Goal: Task Accomplishment & Management: Manage account settings

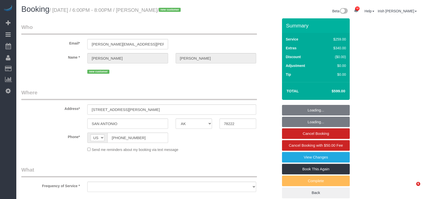
select select "[GEOGRAPHIC_DATA]"
select select "object:10377"
select select "string:fspay-ceb08b2b-36ba-4fc8-99c8-cd9814410533"
select select "3"
select select "object:10439"
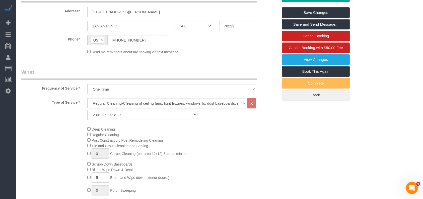
scroll to position [167, 0]
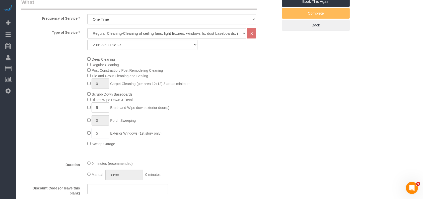
click at [89, 135] on span "5 Exterior Windows (1st story only)" at bounding box center [124, 133] width 74 height 4
paste input "6"
click at [232, 149] on div "Type of Service * Regular Cleaning-Cleaning of ceiling fans, light fixtures, wi…" at bounding box center [149, 92] width 257 height 128
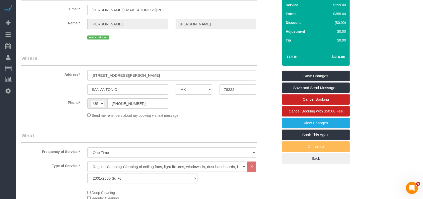
scroll to position [33, 0]
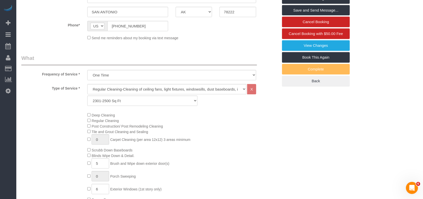
scroll to position [167, 0]
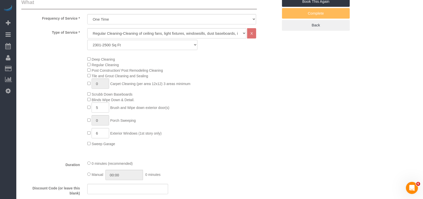
drag, startPoint x: 148, startPoint y: 92, endPoint x: 93, endPoint y: 93, distance: 55.0
click at [93, 93] on div "Deep Cleaning Regular Cleaning Post Construction/ Post Remodeling Cleaning Tile…" at bounding box center [183, 101] width 198 height 90
copy span "Scrubb Down Baseboards"
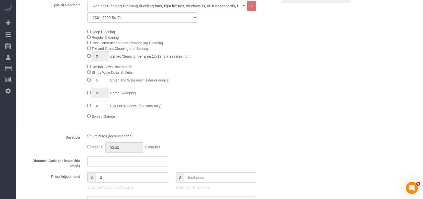
scroll to position [234, 0]
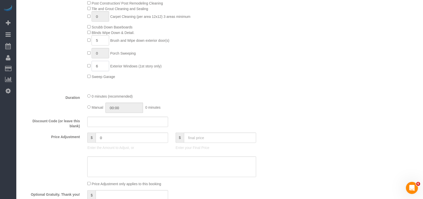
drag, startPoint x: 98, startPoint y: 67, endPoint x: 96, endPoint y: 66, distance: 2.9
click at [96, 66] on input "6" at bounding box center [101, 66] width 18 height 10
click at [253, 107] on div "Manual 00:00 0 minutes" at bounding box center [171, 107] width 169 height 10
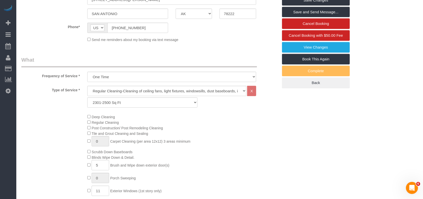
scroll to position [100, 0]
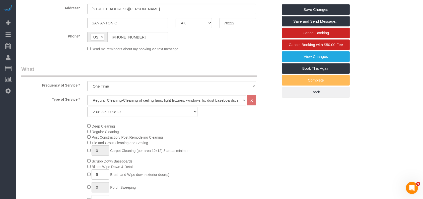
click at [230, 125] on div "Deep Cleaning Regular Cleaning Post Construction/ Post Remodeling Cleaning Tile…" at bounding box center [183, 168] width 198 height 90
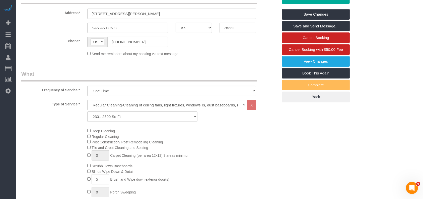
scroll to position [134, 0]
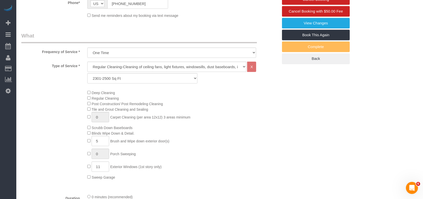
click at [28, 144] on div "Deep Cleaning Regular Cleaning Post Construction/ Post Remodeling Cleaning Tile…" at bounding box center [150, 135] width 265 height 90
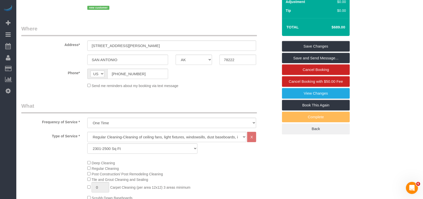
scroll to position [0, 0]
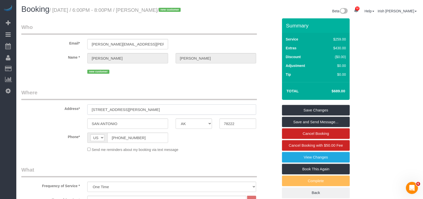
drag, startPoint x: 111, startPoint y: 108, endPoint x: 38, endPoint y: 107, distance: 72.8
click at [38, 107] on div "Address* [STREET_ADDRESS][PERSON_NAME]" at bounding box center [150, 102] width 265 height 26
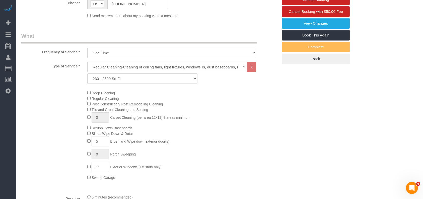
scroll to position [134, 0]
click at [231, 159] on div "Deep Cleaning Regular Cleaning Post Construction/ Post Remodeling Cleaning Tile…" at bounding box center [183, 135] width 198 height 90
click at [105, 170] on input "11" at bounding box center [101, 166] width 18 height 10
type input "10"
click at [218, 165] on div "Deep Cleaning Regular Cleaning Post Construction/ Post Remodeling Cleaning Tile…" at bounding box center [183, 135] width 198 height 90
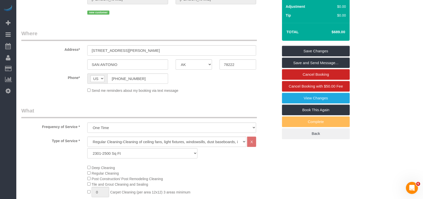
scroll to position [33, 0]
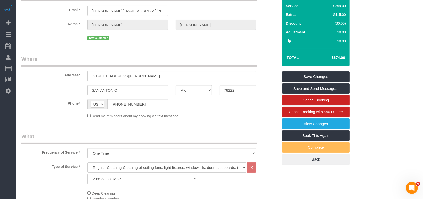
drag, startPoint x: 226, startPoint y: 43, endPoint x: 235, endPoint y: 20, distance: 25.3
click at [226, 43] on fieldset "Who Email* [PERSON_NAME][EMAIL_ADDRESS][PERSON_NAME][DOMAIN_NAME] Name * [PERSO…" at bounding box center [149, 17] width 257 height 55
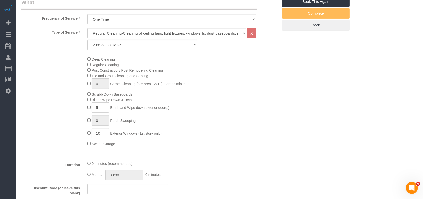
scroll to position [268, 0]
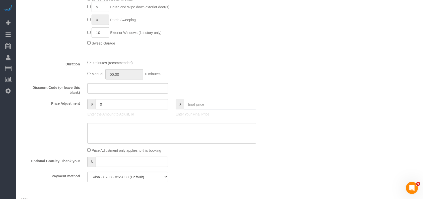
click at [190, 107] on input "text" at bounding box center [220, 104] width 73 height 10
type input "814"
click at [187, 138] on textarea at bounding box center [171, 133] width 169 height 21
type textarea "$"
type input "140"
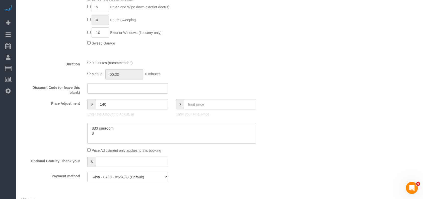
paste textarea "?"
click at [93, 134] on textarea at bounding box center [171, 133] width 169 height 21
paste textarea "6"
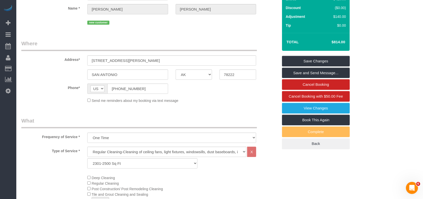
scroll to position [0, 0]
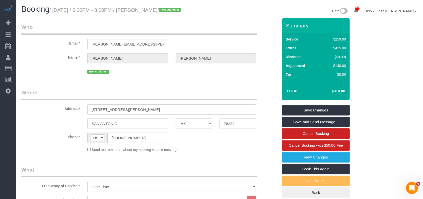
type textarea "$80 sunroom $60 trash removal"
click at [299, 109] on link "Save Changes" at bounding box center [316, 110] width 68 height 11
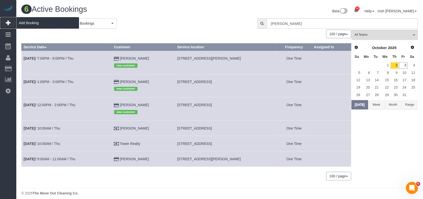
click at [24, 21] on span "Add Booking" at bounding box center [47, 23] width 63 height 12
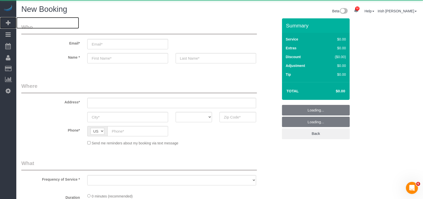
select select "3"
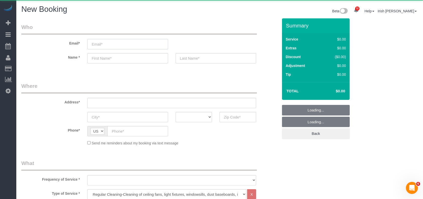
click at [111, 47] on input "email" at bounding box center [127, 44] width 81 height 10
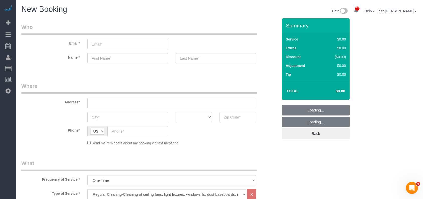
select select "object:10957"
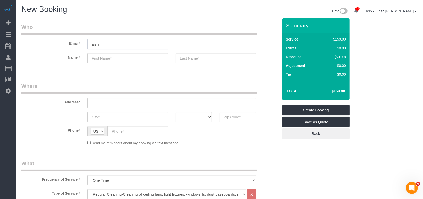
drag, startPoint x: 110, startPoint y: 42, endPoint x: 62, endPoint y: 45, distance: 48.3
click at [64, 45] on div "Email* [GEOGRAPHIC_DATA]" at bounding box center [150, 36] width 265 height 26
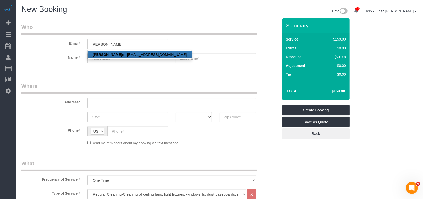
drag, startPoint x: 126, startPoint y: 54, endPoint x: 135, endPoint y: 41, distance: 15.5
click at [126, 54] on link "[PERSON_NAME] n - [EMAIL_ADDRESS][DOMAIN_NAME]" at bounding box center [140, 54] width 104 height 7
type input "[EMAIL_ADDRESS][DOMAIN_NAME]"
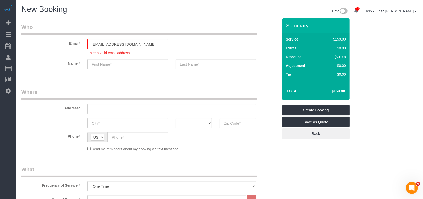
type input "Ailin"
type input "Sun"
type input "[PHONE_NUMBER]"
select select "string:fspay-451ee181-e932-4d8d-9e3f-430176062e31"
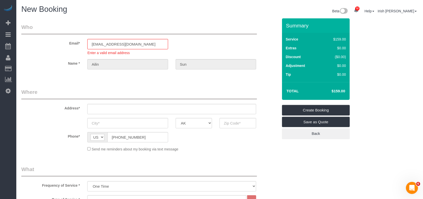
type input "9700 [GEOGRAPHIC_DATA], 1411"
type input "[GEOGRAPHIC_DATA]"
select select "[GEOGRAPHIC_DATA]"
type input "77099"
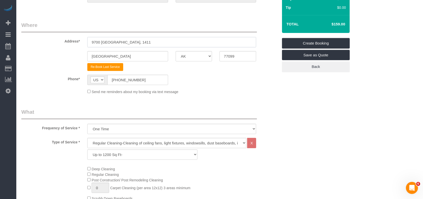
scroll to position [61, 0]
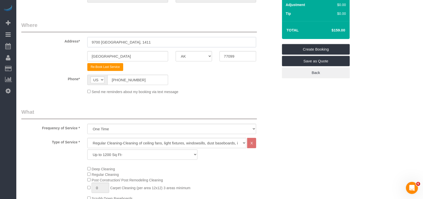
drag, startPoint x: 61, startPoint y: 39, endPoint x: 26, endPoint y: 33, distance: 34.9
click at [26, 33] on div "Address* 9700 [GEOGRAPHIC_DATA], 1411" at bounding box center [150, 34] width 265 height 26
paste input "[STREET_ADDRESS]"
click at [153, 43] on input "[STREET_ADDRESS]" at bounding box center [171, 42] width 169 height 10
click at [152, 43] on input "[STREET_ADDRESS]" at bounding box center [171, 42] width 169 height 10
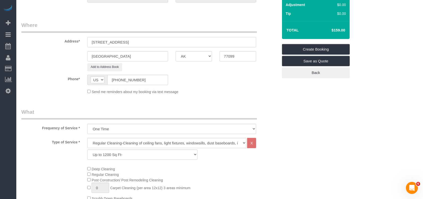
click at [179, 42] on input "[STREET_ADDRESS]" at bounding box center [171, 42] width 169 height 10
click at [179, 41] on input "[STREET_ADDRESS]" at bounding box center [171, 42] width 169 height 10
type input "[STREET_ADDRESS]"
drag, startPoint x: 239, startPoint y: 55, endPoint x: 187, endPoint y: 53, distance: 52.5
click at [187, 55] on div "[GEOGRAPHIC_DATA] AK AL AR AZ CA CO CT DC DE [GEOGRAPHIC_DATA] [GEOGRAPHIC_DATA…" at bounding box center [150, 56] width 265 height 10
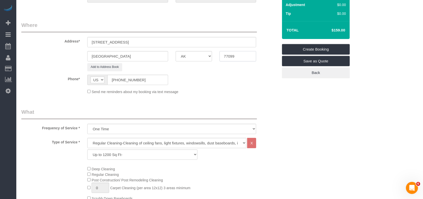
paste input "35"
type input "77035"
drag, startPoint x: 190, startPoint y: 41, endPoint x: 145, endPoint y: 38, distance: 45.3
click at [145, 38] on input "[STREET_ADDRESS]" at bounding box center [171, 42] width 169 height 10
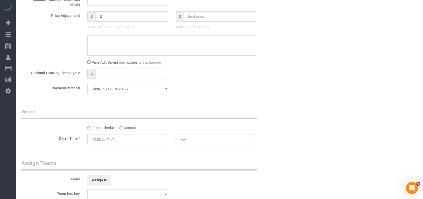
scroll to position [362, 0]
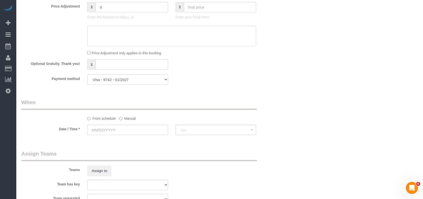
type input "[STREET_ADDRESS][PERSON_NAME],"
click at [137, 81] on select "Visa - 9742 - 01/2027 Add Credit Card ─────────────── Cash Check Paypal" at bounding box center [127, 79] width 81 height 10
click at [124, 121] on label "Manual" at bounding box center [127, 117] width 17 height 7
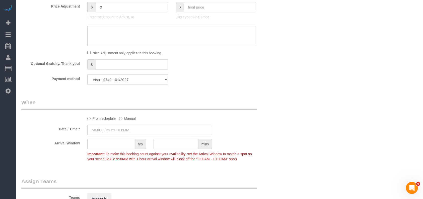
click at [121, 129] on input "text" at bounding box center [149, 130] width 125 height 10
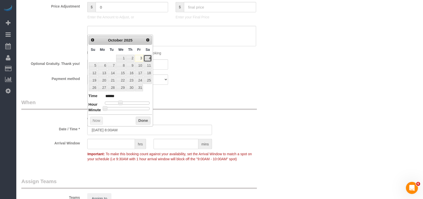
click at [148, 56] on link "4" at bounding box center [148, 58] width 8 height 7
type input "[DATE] 8:00AM"
click at [144, 118] on button "Done" at bounding box center [143, 120] width 15 height 8
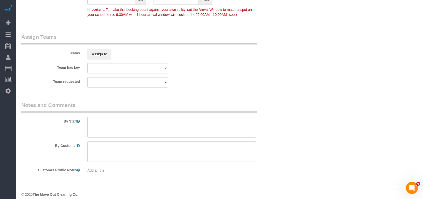
scroll to position [512, 0]
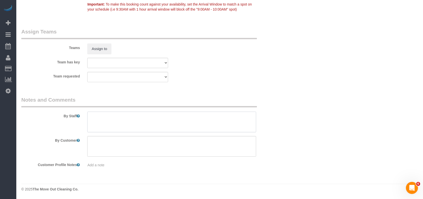
click at [126, 115] on textarea at bounding box center [171, 121] width 169 height 21
paste textarea "Combo code is 1239"
paste textarea "Parking spot is 89 in the back right side of the unit"
click at [86, 115] on div at bounding box center [172, 121] width 176 height 21
click at [91, 117] on textarea at bounding box center [171, 121] width 169 height 21
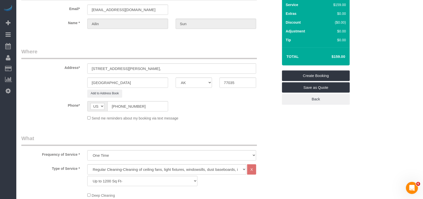
scroll to position [0, 0]
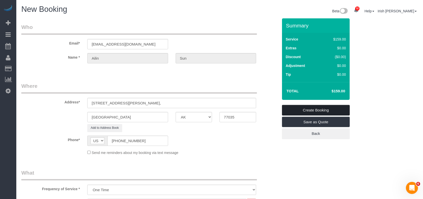
type textarea "* Combo code is 1239. Parking spot is 89 in the back right side of the unit"
click at [331, 108] on link "Create Booking" at bounding box center [316, 110] width 68 height 11
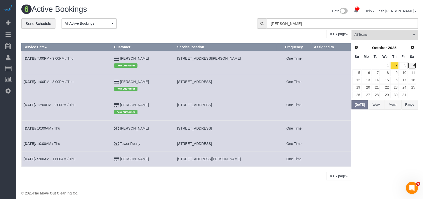
click at [412, 65] on link "4" at bounding box center [412, 65] width 8 height 7
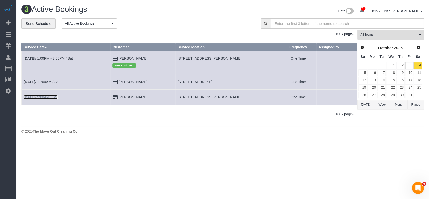
click at [42, 96] on link "[DATE] 9:00AM / Sat" at bounding box center [41, 97] width 34 height 4
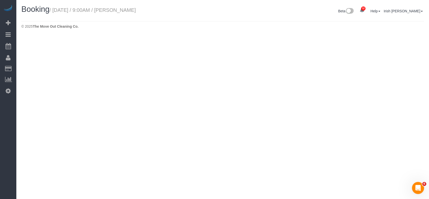
select select "[GEOGRAPHIC_DATA]"
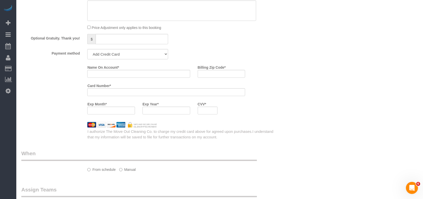
select select "object:11506"
select select "string:fspay-451ee181-e932-4d8d-9e3f-430176062e31"
select select "3"
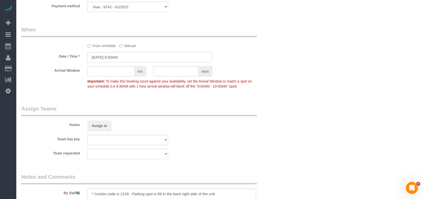
select select "object:11590"
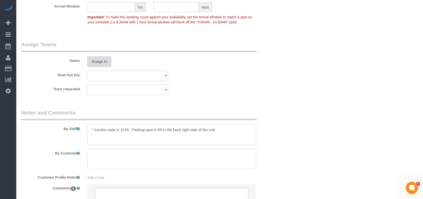
scroll to position [534, 0]
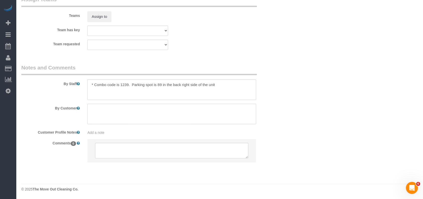
click at [111, 115] on textarea at bounding box center [171, 114] width 169 height 21
paste textarea "[STREET_ADDRESS]"
drag, startPoint x: 73, startPoint y: 103, endPoint x: 40, endPoint y: 100, distance: 33.7
click at [40, 100] on sui-booking-comments "By Staff By Customer Customer Profile Notes Add a note Comments 0" at bounding box center [149, 116] width 257 height 104
type textarea "[STREET_ADDRESS]"
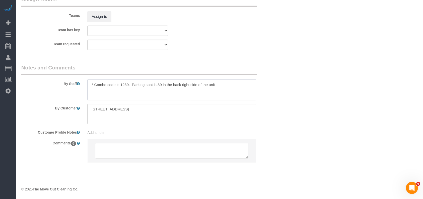
click at [236, 90] on textarea at bounding box center [171, 89] width 169 height 21
type textarea "* Combo code is 1239. Parking spot is 89 in the back right side of the unit * s…"
drag, startPoint x: 90, startPoint y: 109, endPoint x: 0, endPoint y: 101, distance: 90.4
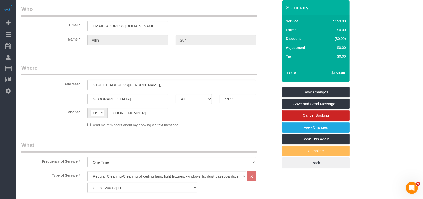
scroll to position [0, 0]
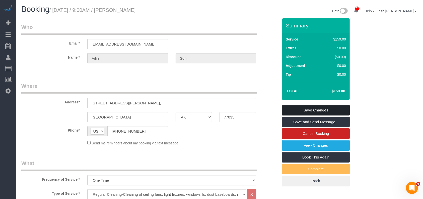
click at [340, 108] on link "Save Changes" at bounding box center [316, 110] width 68 height 11
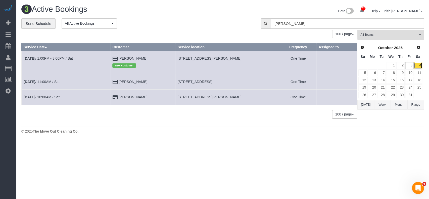
click at [417, 66] on link "4" at bounding box center [417, 65] width 8 height 7
click at [50, 81] on link "[DATE] 11:00AM / Sat" at bounding box center [42, 82] width 36 height 4
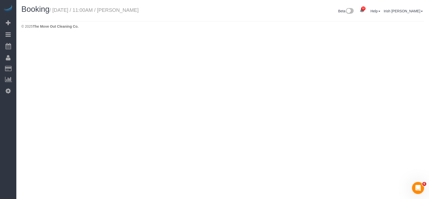
select select "[GEOGRAPHIC_DATA]"
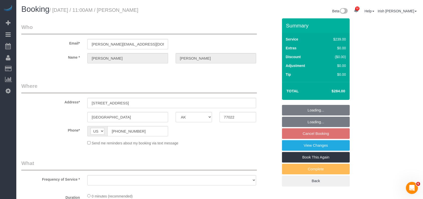
select select "string:fspay-5f9d37c2-99f9-42c9-a91e-ba06f310703a"
select select "object:12081"
select select "3"
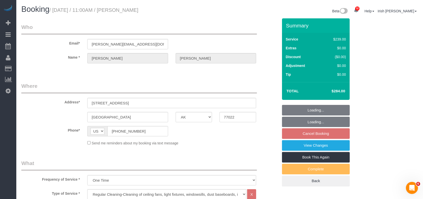
select select "object:12143"
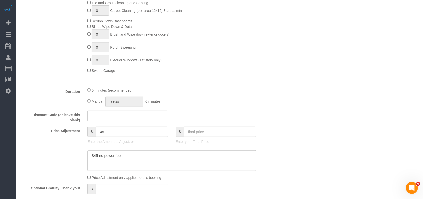
scroll to position [268, 0]
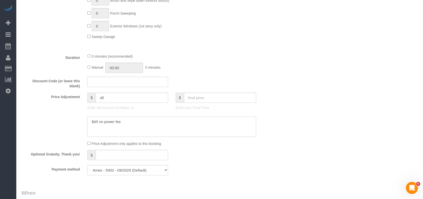
click at [133, 124] on textarea at bounding box center [171, 126] width 169 height 21
click at [193, 97] on input "text" at bounding box center [220, 97] width 73 height 10
type input "449"
click at [162, 126] on textarea at bounding box center [171, 126] width 169 height 21
type textarea "$45 no power fee $"
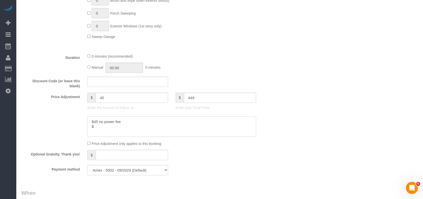
type input "210"
click at [96, 128] on textarea at bounding box center [171, 126] width 169 height 21
paste textarea "6 5"
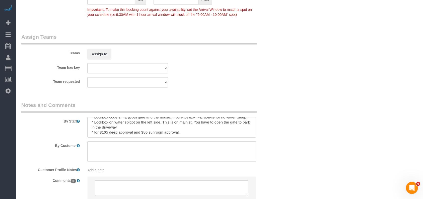
scroll to position [10, 0]
type textarea "$45 no power fee $165 deep"
drag, startPoint x: 189, startPoint y: 134, endPoint x: 88, endPoint y: 133, distance: 100.7
click at [88, 133] on textarea at bounding box center [171, 127] width 169 height 21
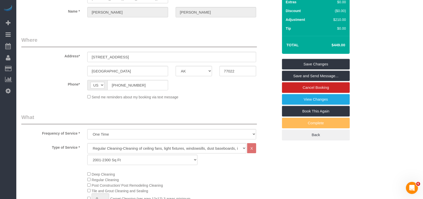
scroll to position [0, 0]
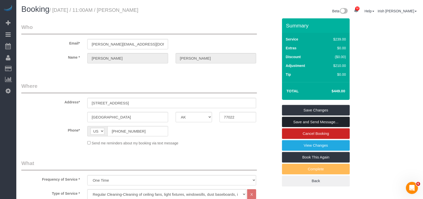
type textarea "* Lockbox code 2442 (Both gate and the house,). NO POWER. PENDING for no water …"
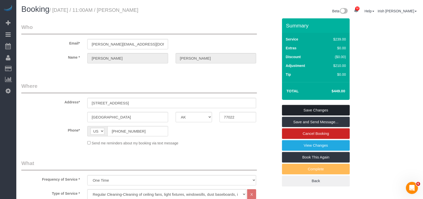
click at [311, 107] on link "Save Changes" at bounding box center [316, 110] width 68 height 11
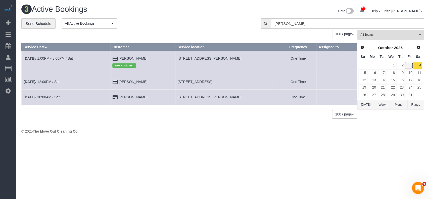
click at [407, 65] on link "3" at bounding box center [409, 65] width 8 height 7
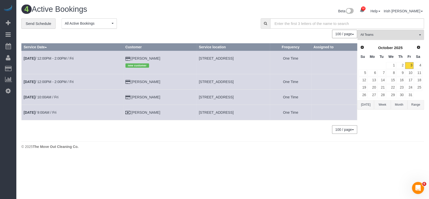
drag, startPoint x: 142, startPoint y: 60, endPoint x: 110, endPoint y: 57, distance: 32.3
click at [110, 57] on tr "[DATE] 12:00PM - 2:00PM / Fri [PERSON_NAME] new customer [STREET_ADDRESS] One T…" at bounding box center [189, 62] width 335 height 23
copy tr "[PERSON_NAME]"
drag, startPoint x: 151, startPoint y: 83, endPoint x: 120, endPoint y: 85, distance: 30.4
click at [123, 85] on td "[PERSON_NAME]" at bounding box center [159, 81] width 73 height 15
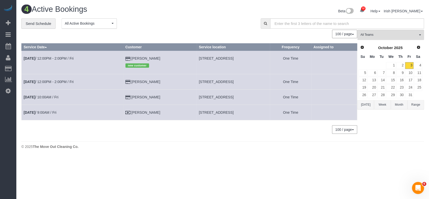
copy td "[PERSON_NAME]"
click at [45, 81] on link "[DATE] 12:00PM - 2:00PM / Fri" at bounding box center [49, 82] width 50 height 4
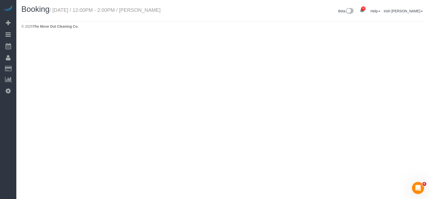
select select "[GEOGRAPHIC_DATA]"
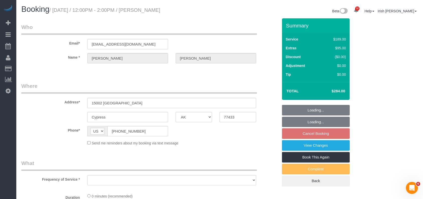
select select "string:fspay-0357febd-d2f9-4b90-8489-6c8b21127165"
select select "object:12623"
select select "spot313"
select select "object:12701"
select select "3"
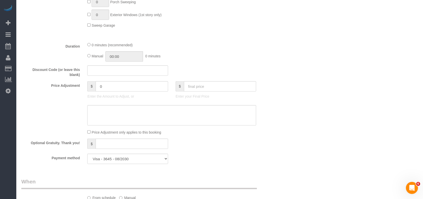
scroll to position [301, 0]
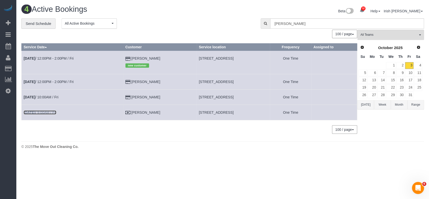
click at [48, 114] on link "[DATE] 9:00AM / Fri" at bounding box center [40, 112] width 33 height 4
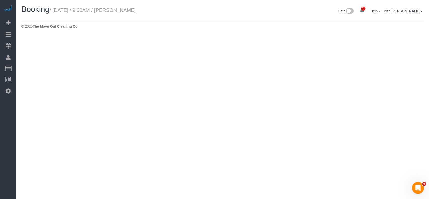
select select "[GEOGRAPHIC_DATA]"
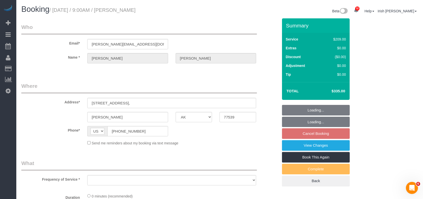
select select "object:13183"
select select "3"
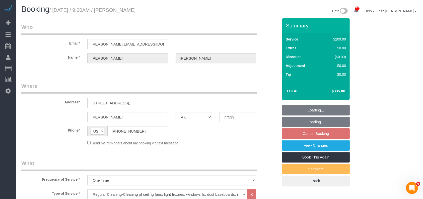
select select "object:13209"
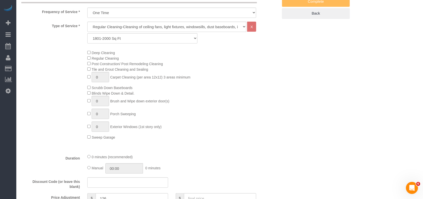
scroll to position [67, 0]
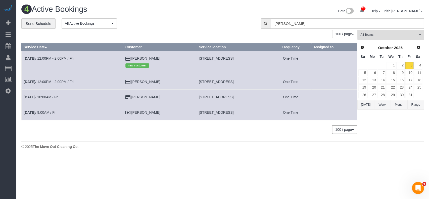
click at [381, 104] on button "Week" at bounding box center [382, 104] width 17 height 9
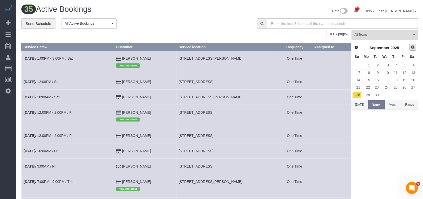
click at [415, 46] on link "Next" at bounding box center [412, 47] width 7 height 7
click at [414, 66] on link "4" at bounding box center [412, 65] width 8 height 7
